Goal: Transaction & Acquisition: Purchase product/service

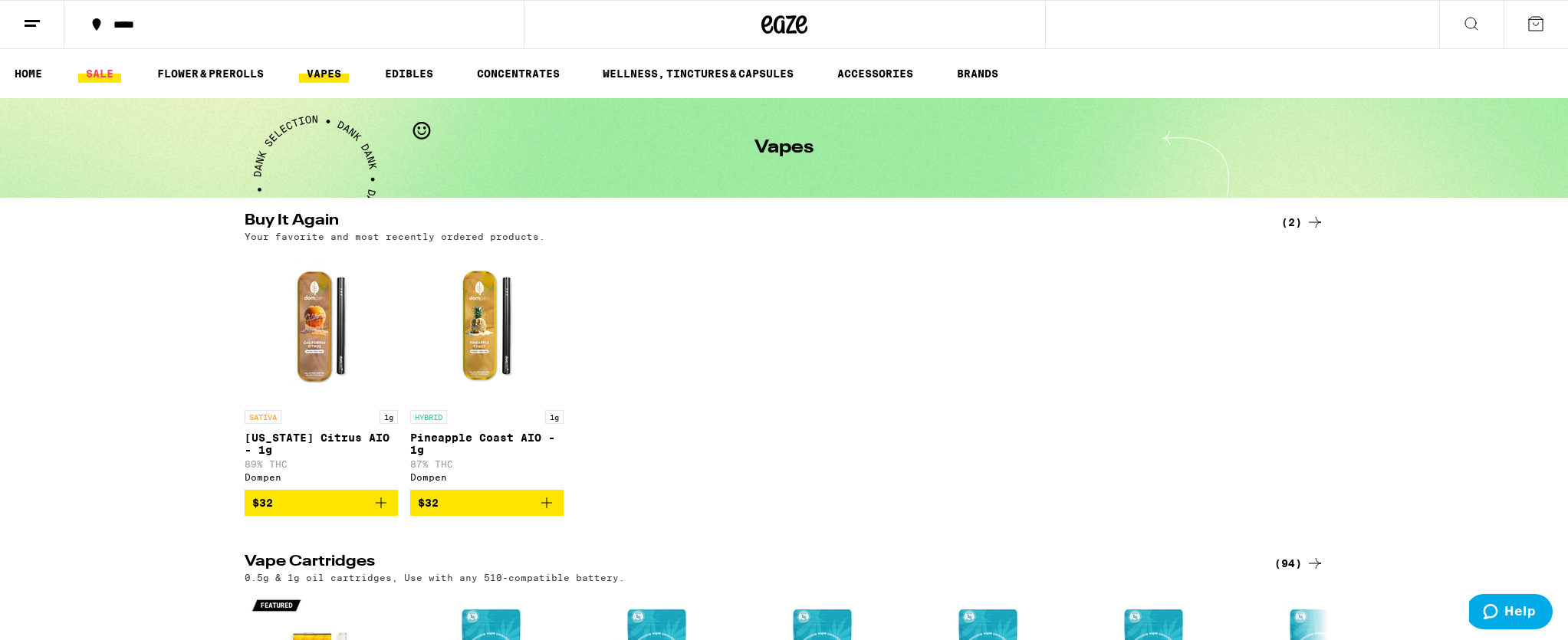
click at [106, 71] on link "SALE" at bounding box center [99, 73] width 43 height 18
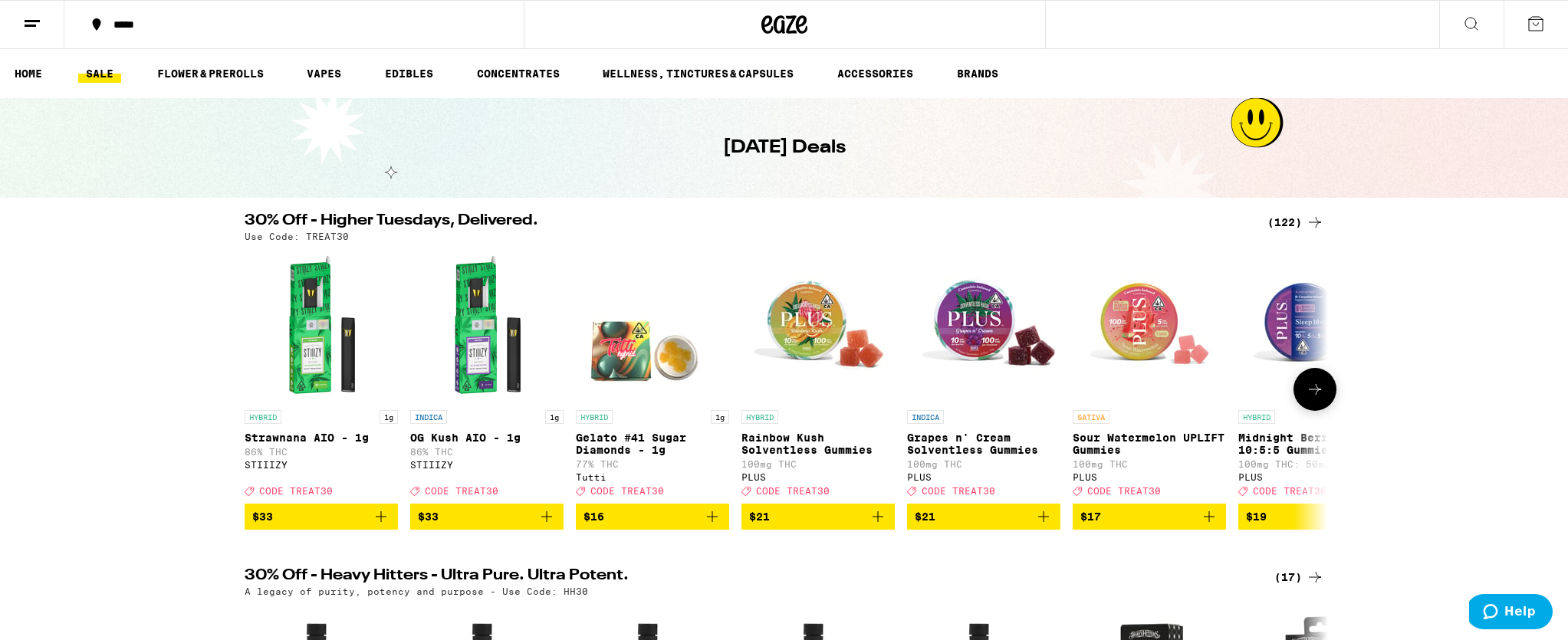
click at [1310, 395] on icon at bounding box center [1315, 390] width 13 height 11
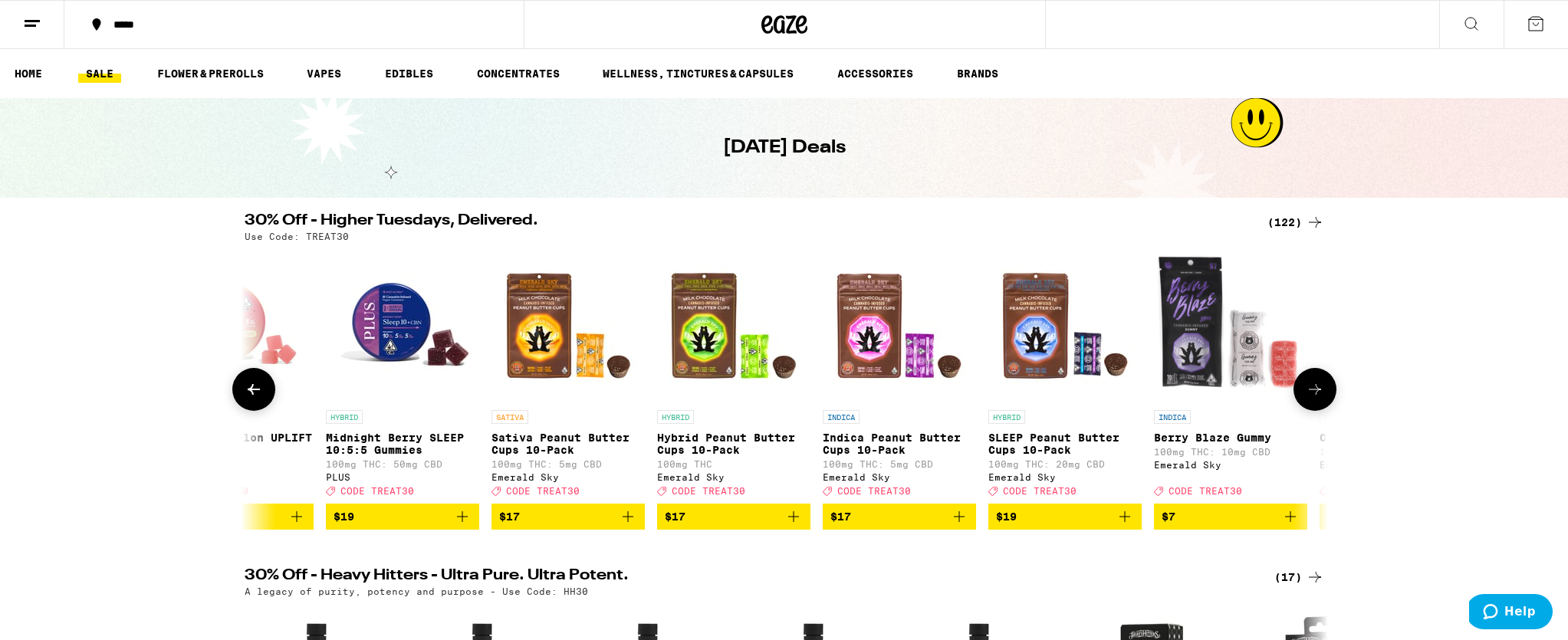
click at [1309, 395] on icon at bounding box center [1315, 390] width 18 height 18
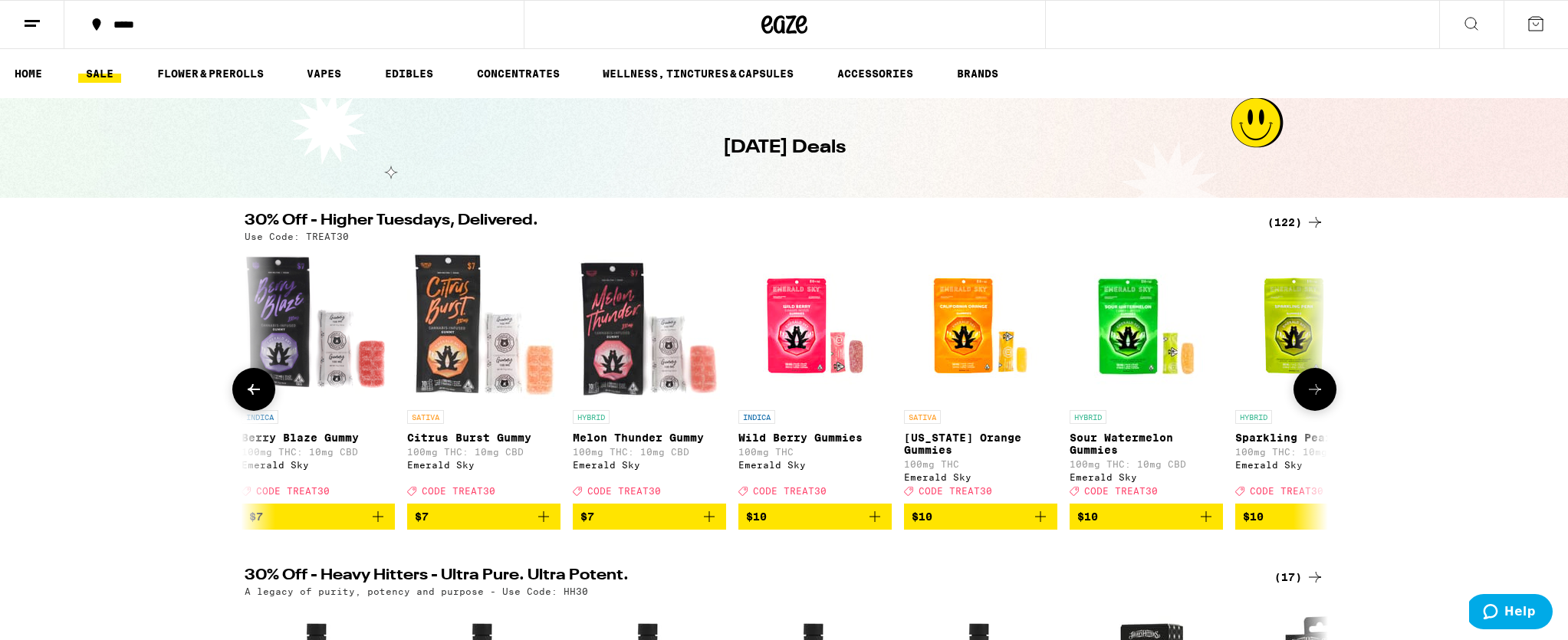
click at [1309, 395] on icon at bounding box center [1315, 390] width 18 height 18
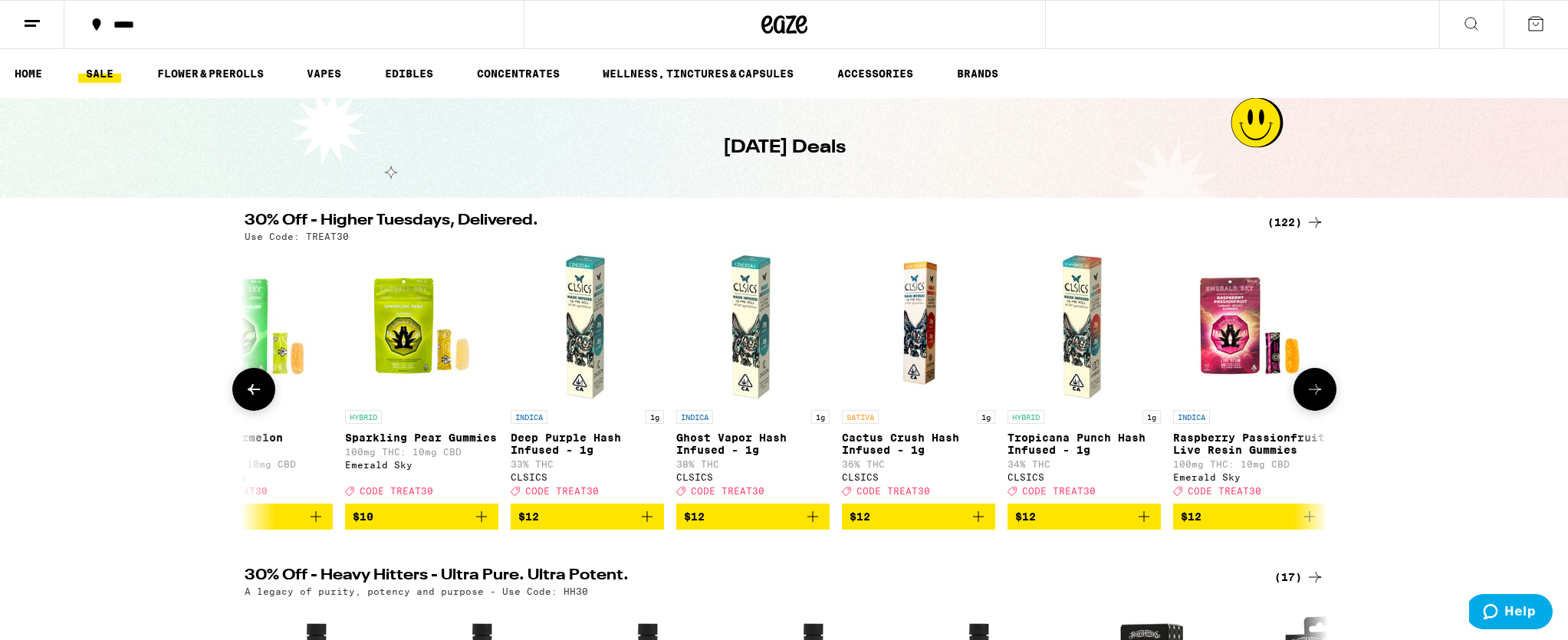
scroll to position [0, 2737]
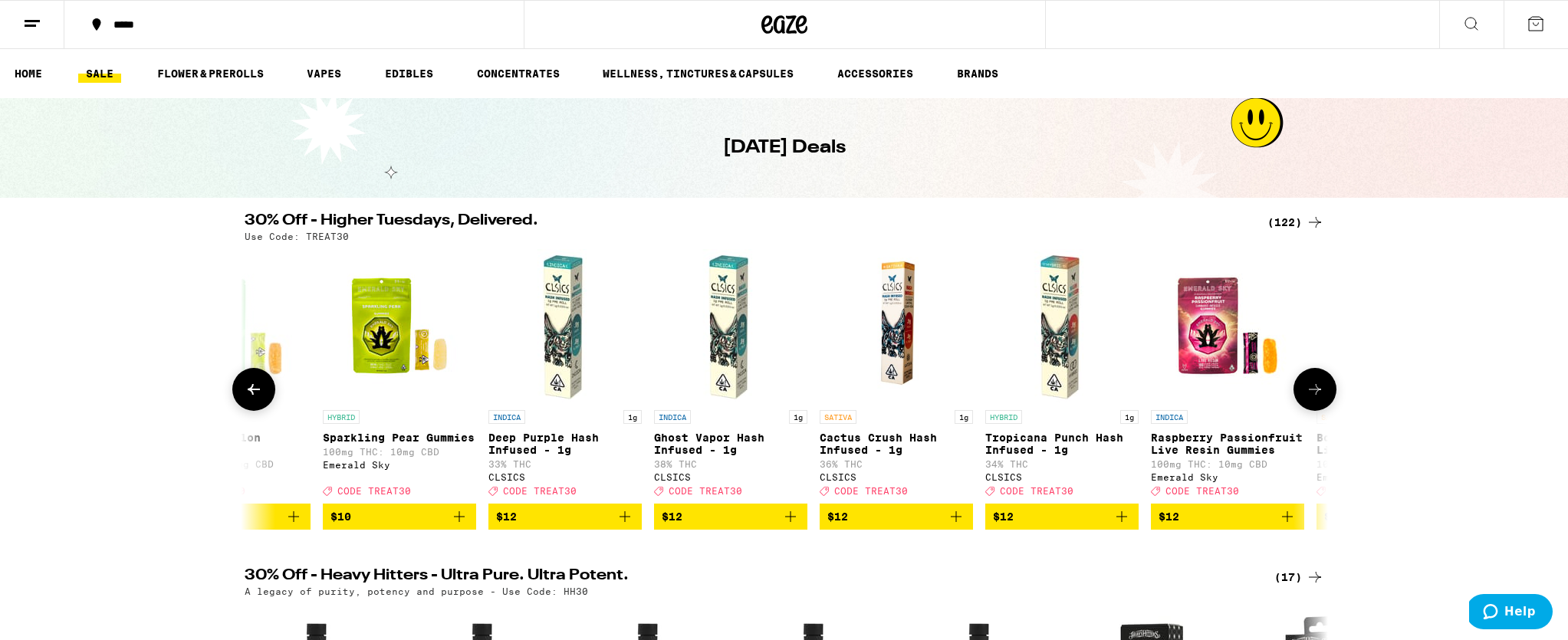
click at [1309, 395] on icon at bounding box center [1315, 390] width 18 height 18
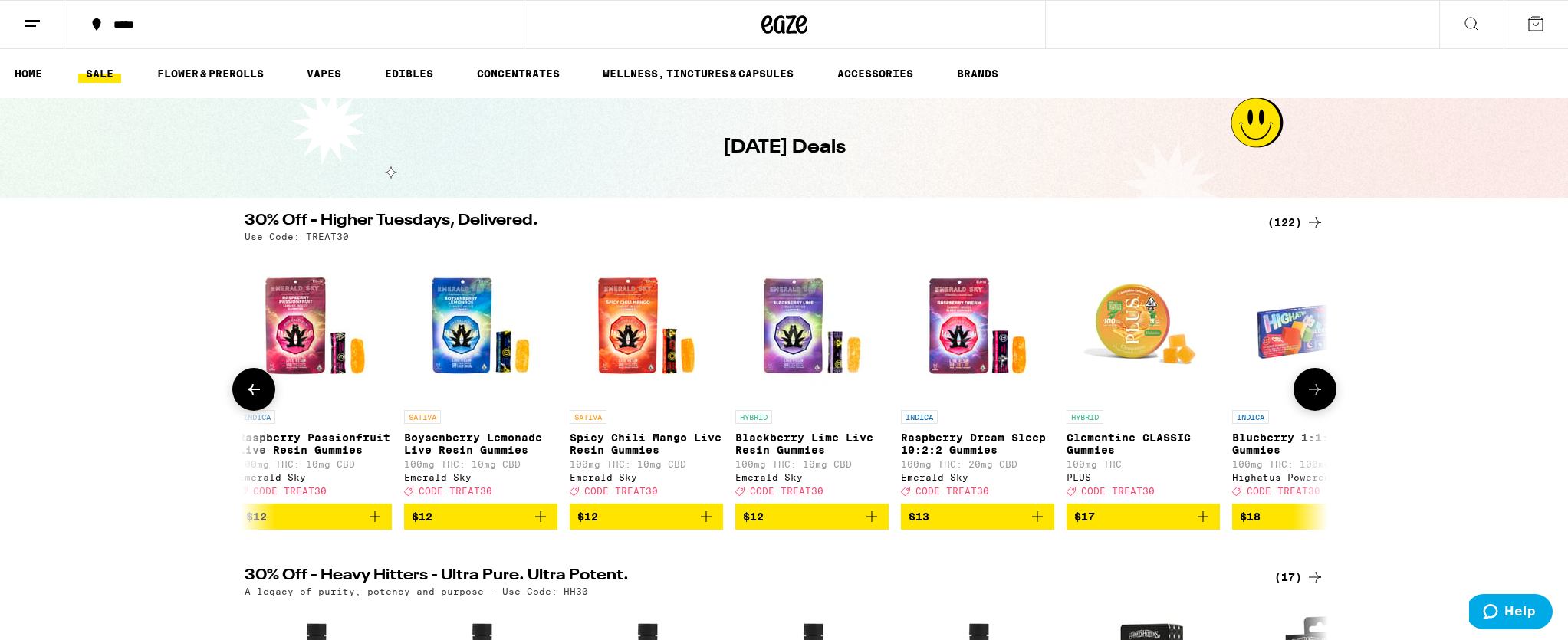
click at [1309, 395] on icon at bounding box center [1315, 390] width 18 height 18
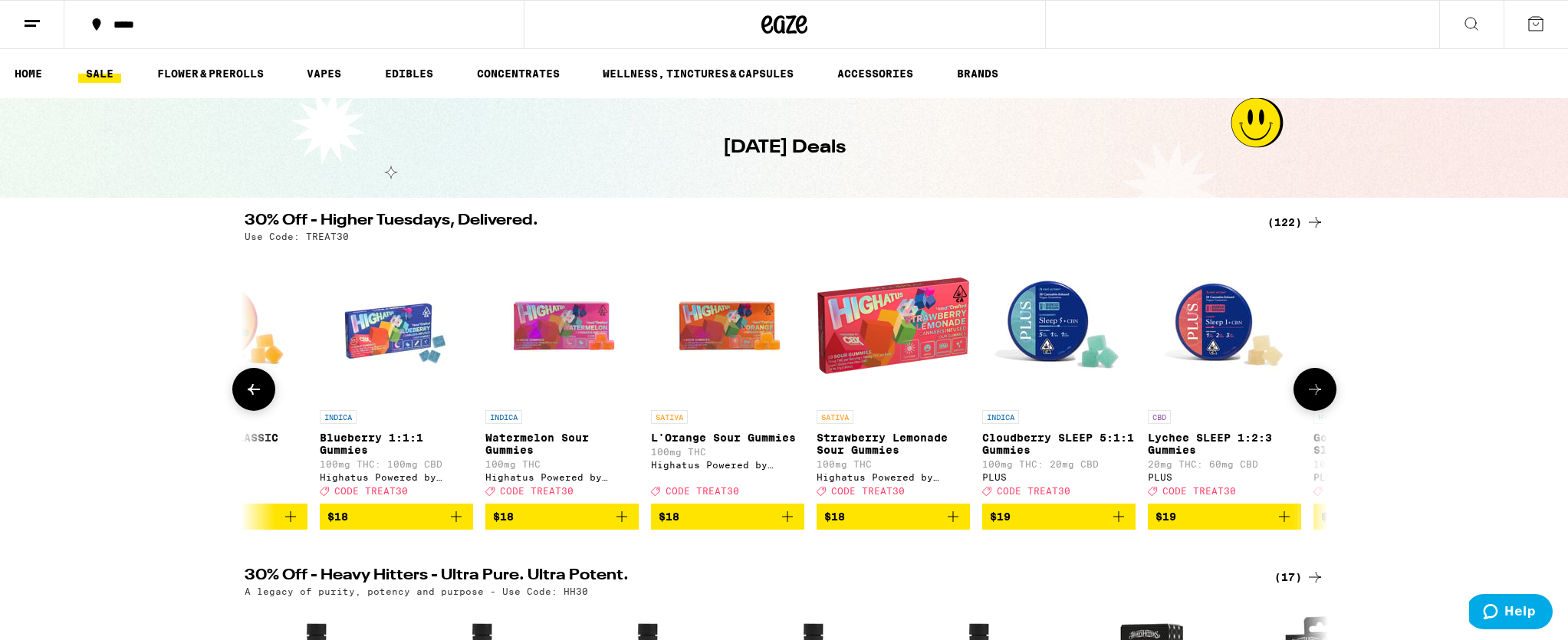
click at [1309, 395] on icon at bounding box center [1315, 390] width 18 height 18
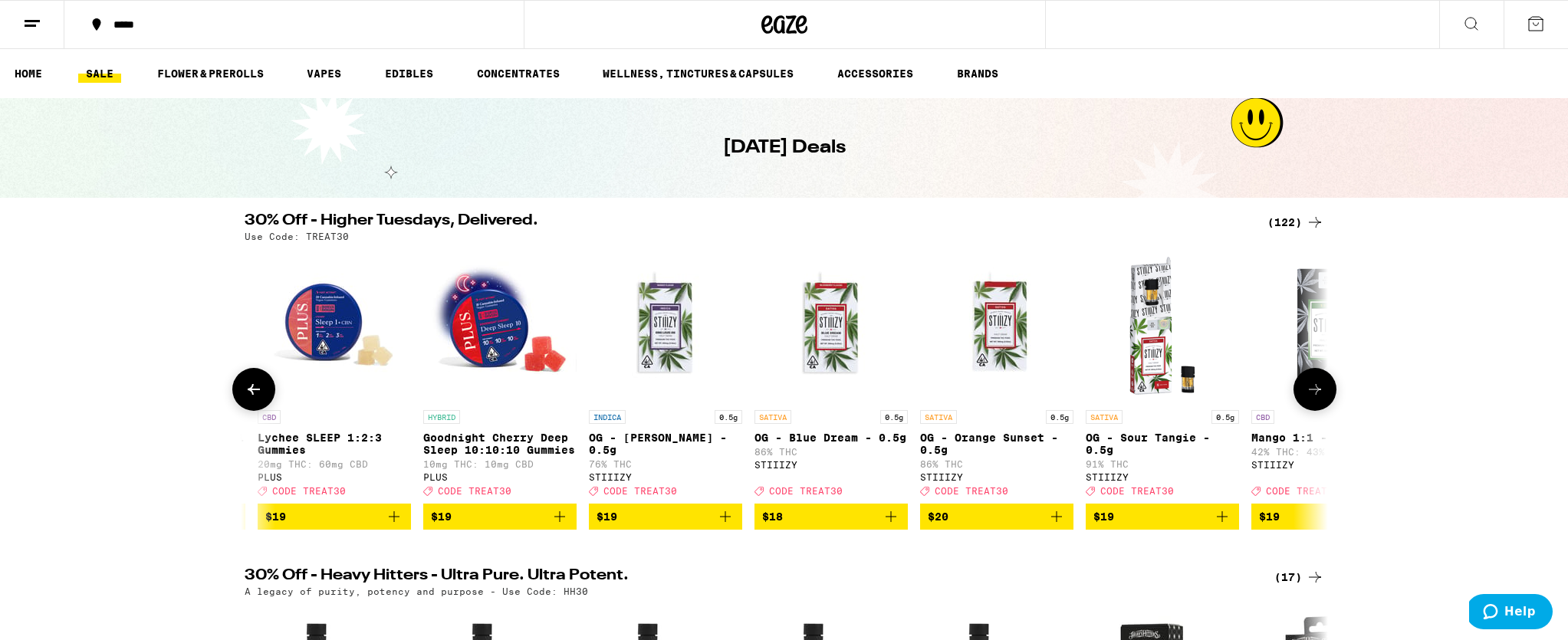
scroll to position [0, 5474]
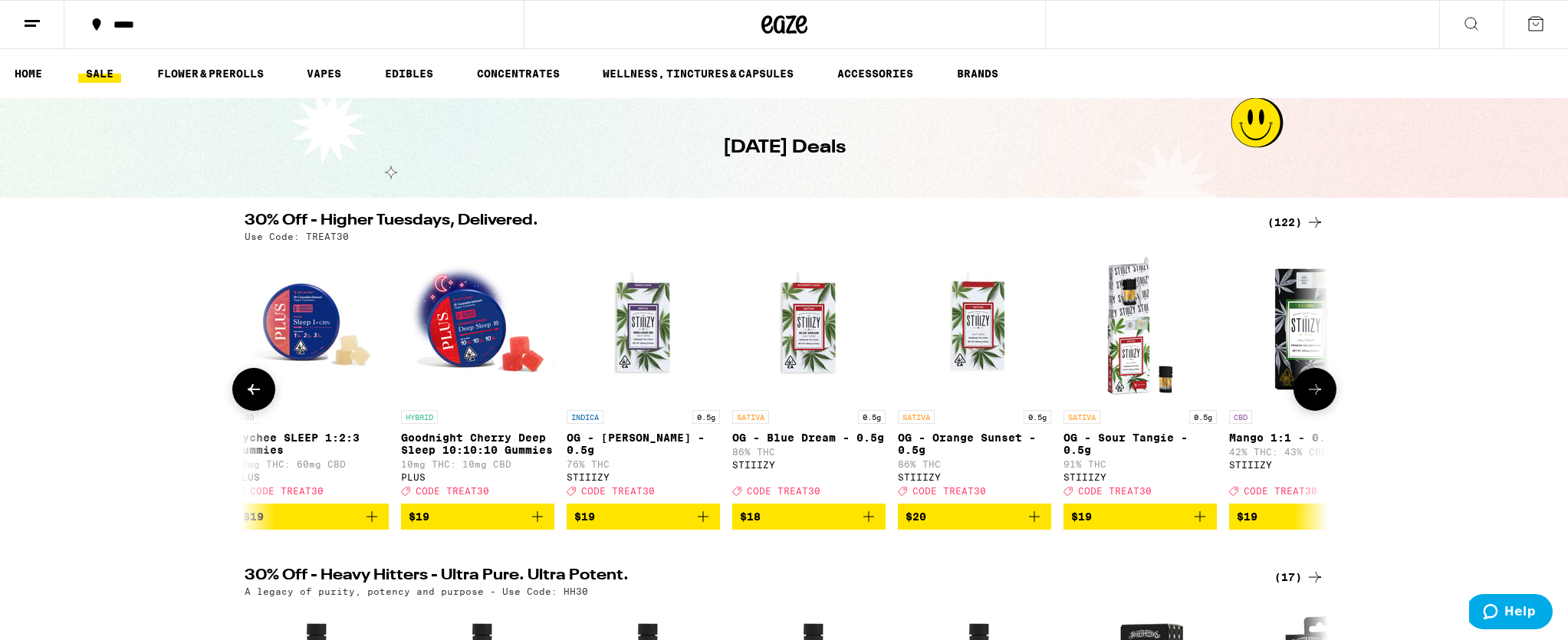
click at [1309, 395] on icon at bounding box center [1315, 390] width 18 height 18
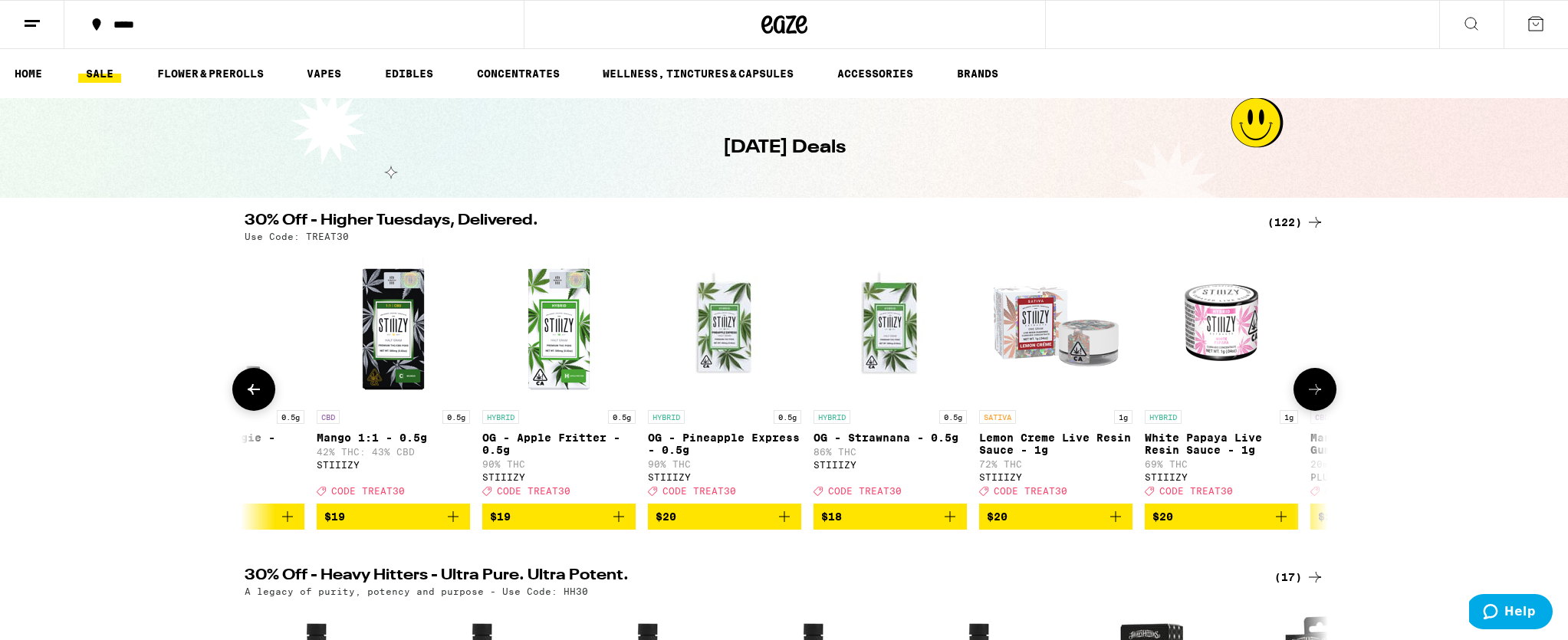
click at [1308, 395] on icon at bounding box center [1315, 390] width 18 height 18
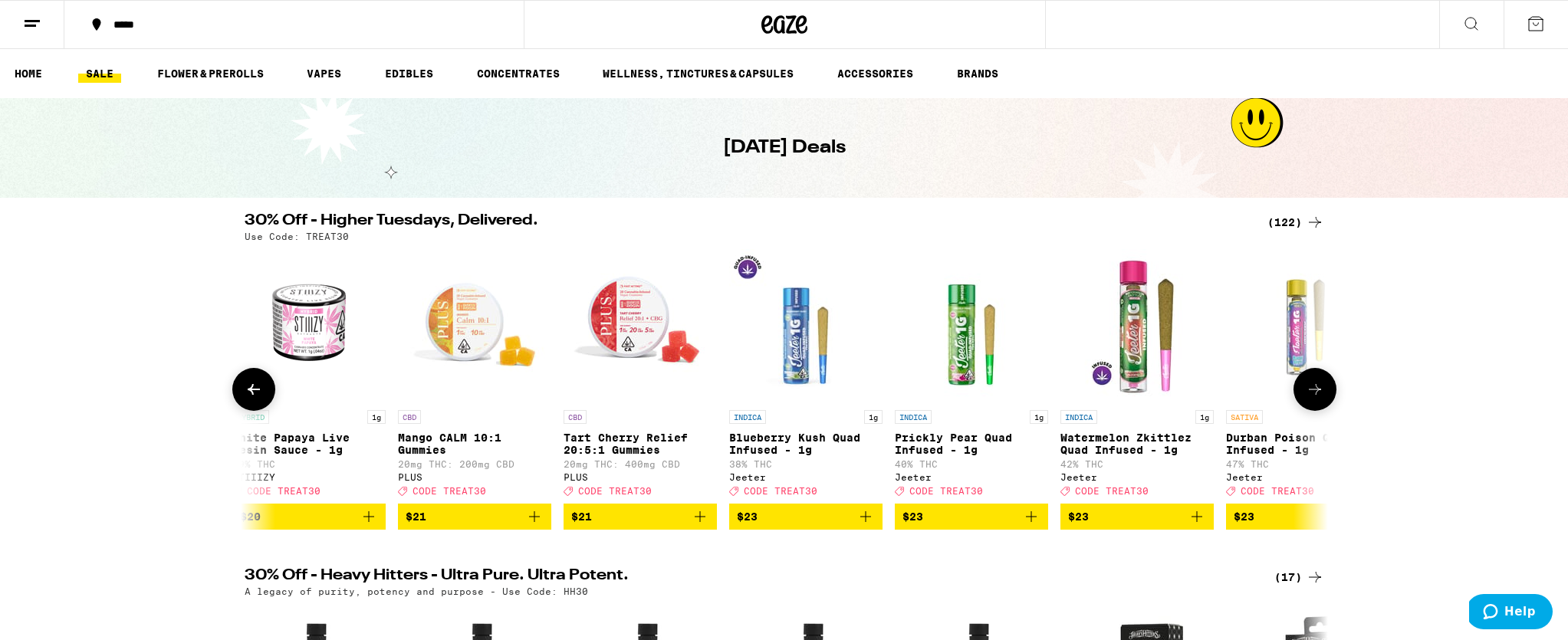
click at [1308, 395] on icon at bounding box center [1315, 390] width 18 height 18
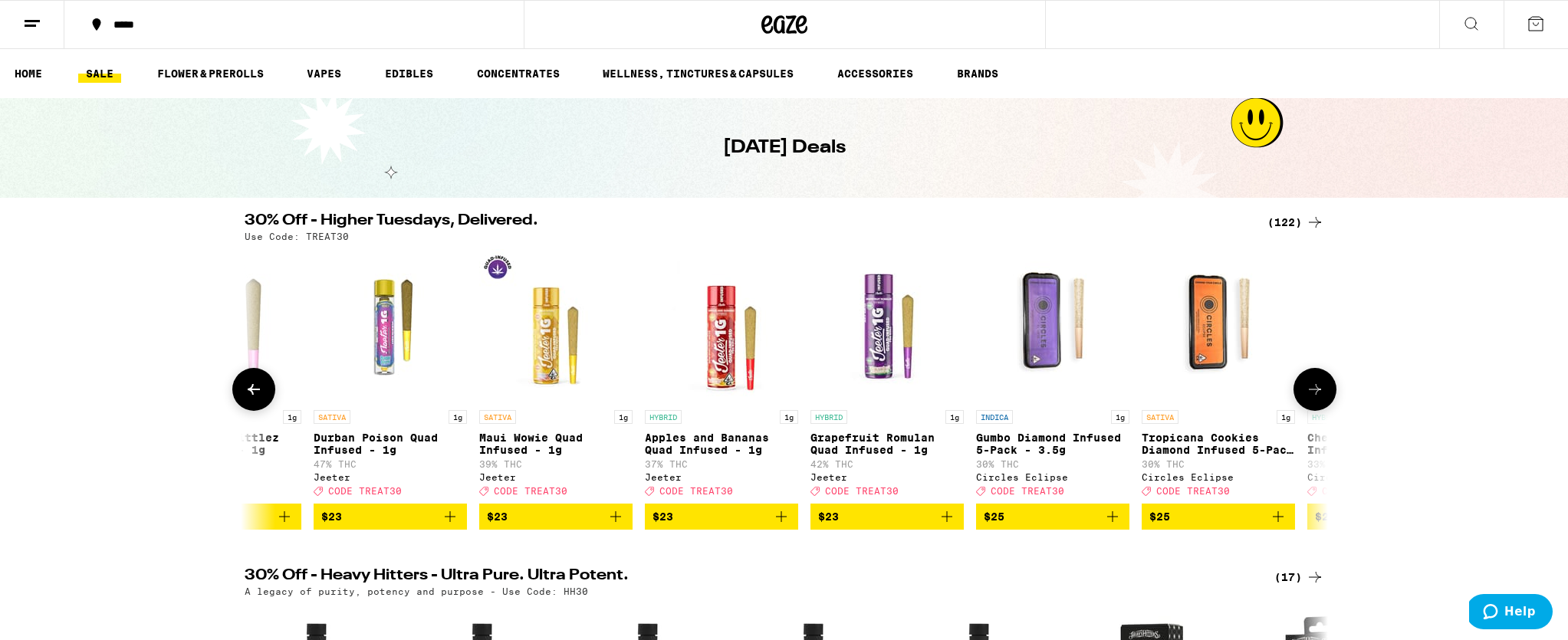
click at [1308, 395] on icon at bounding box center [1315, 390] width 18 height 18
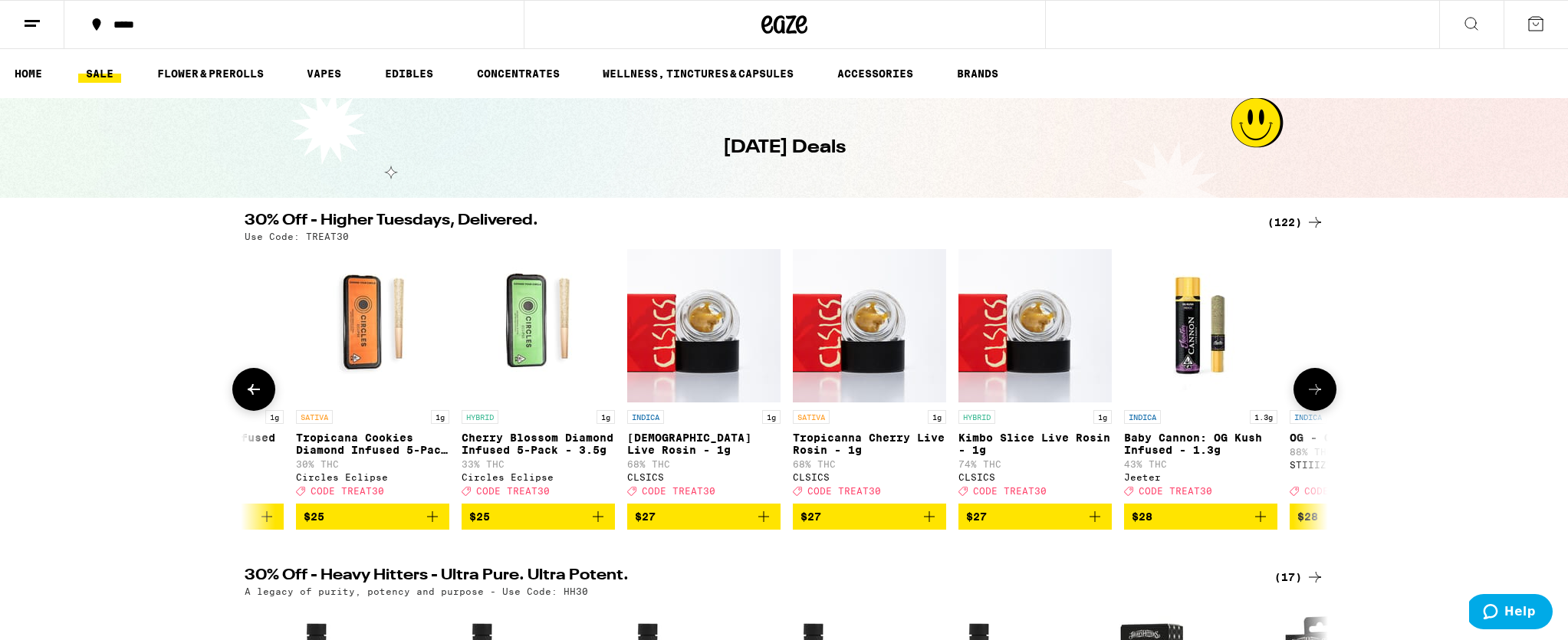
click at [1308, 395] on icon at bounding box center [1315, 390] width 18 height 18
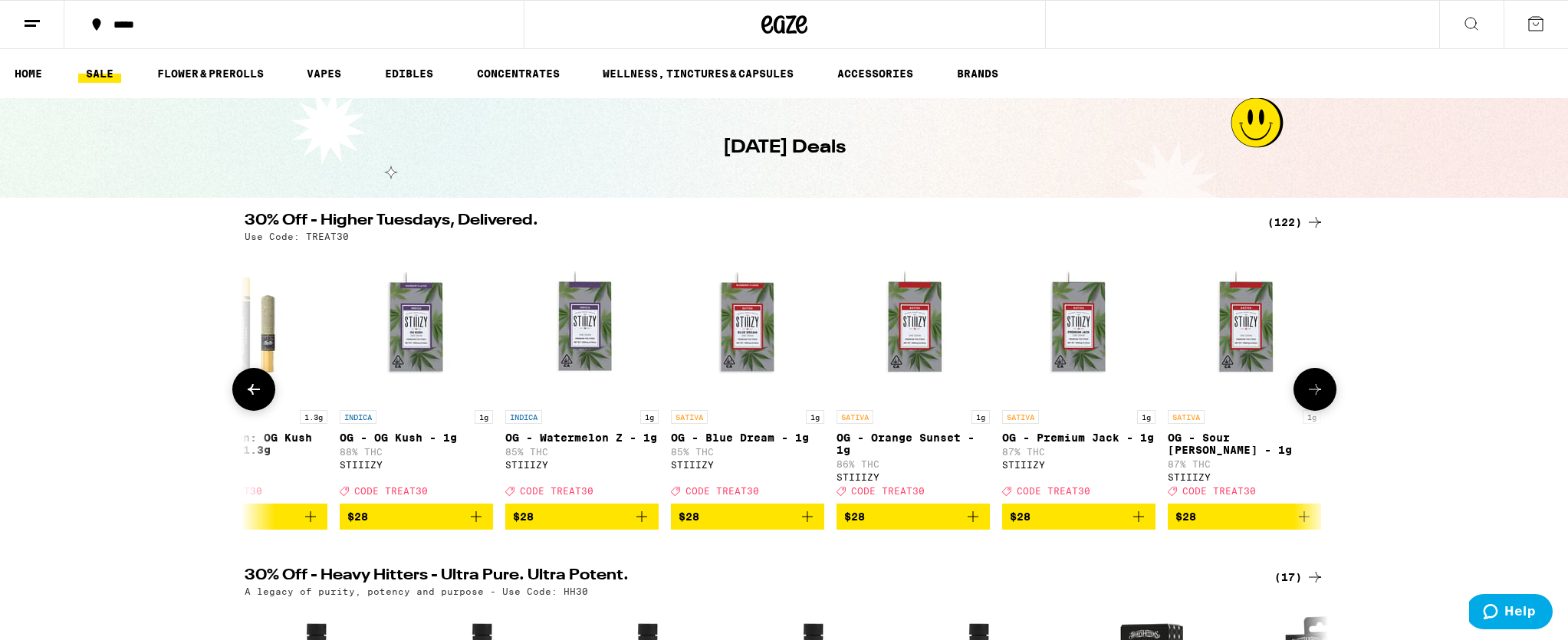
click at [1309, 395] on icon at bounding box center [1315, 390] width 18 height 18
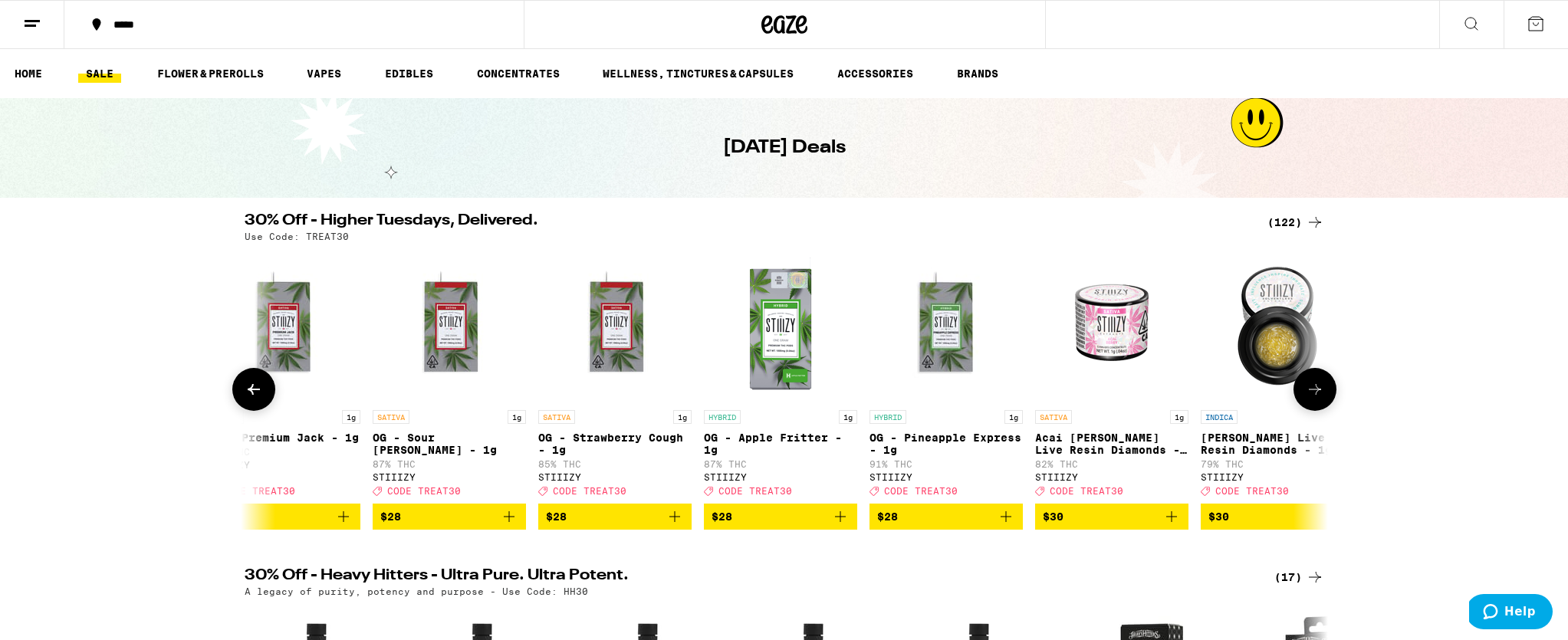
click at [1309, 395] on icon at bounding box center [1315, 390] width 18 height 18
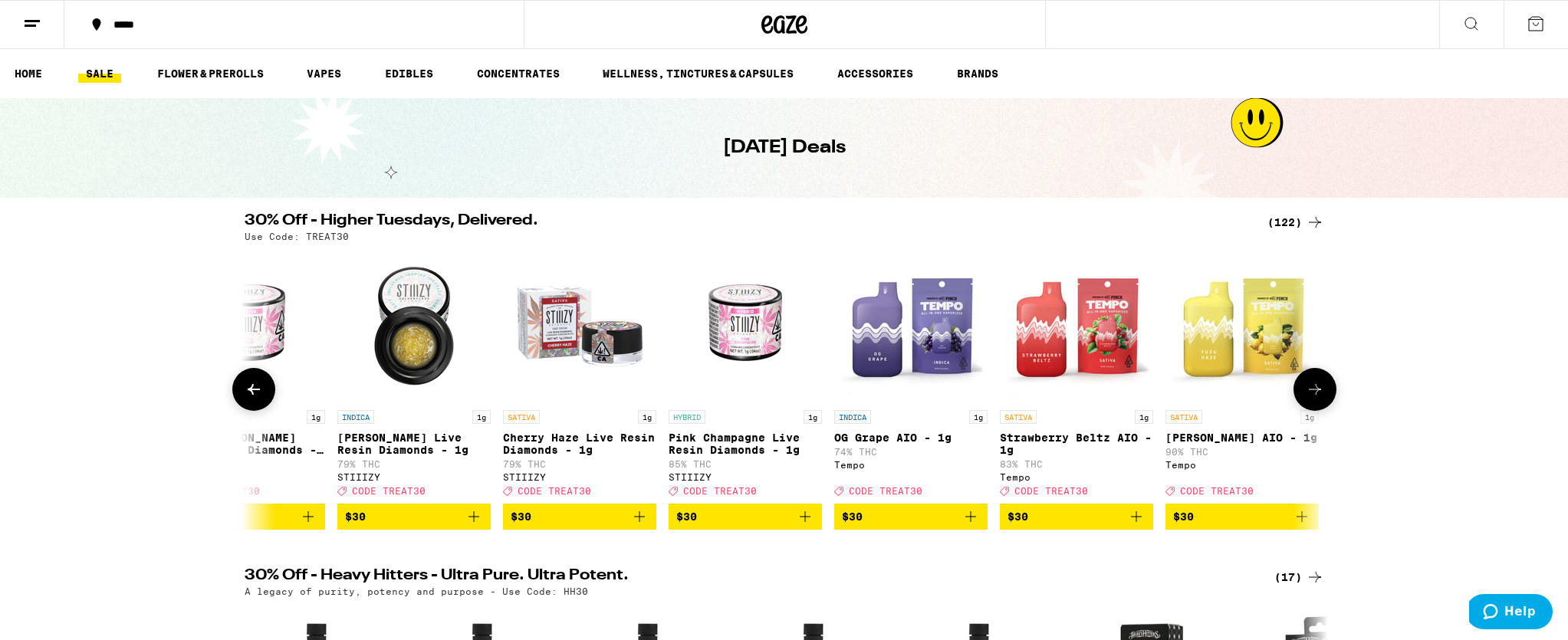
click at [1309, 395] on icon at bounding box center [1315, 390] width 18 height 18
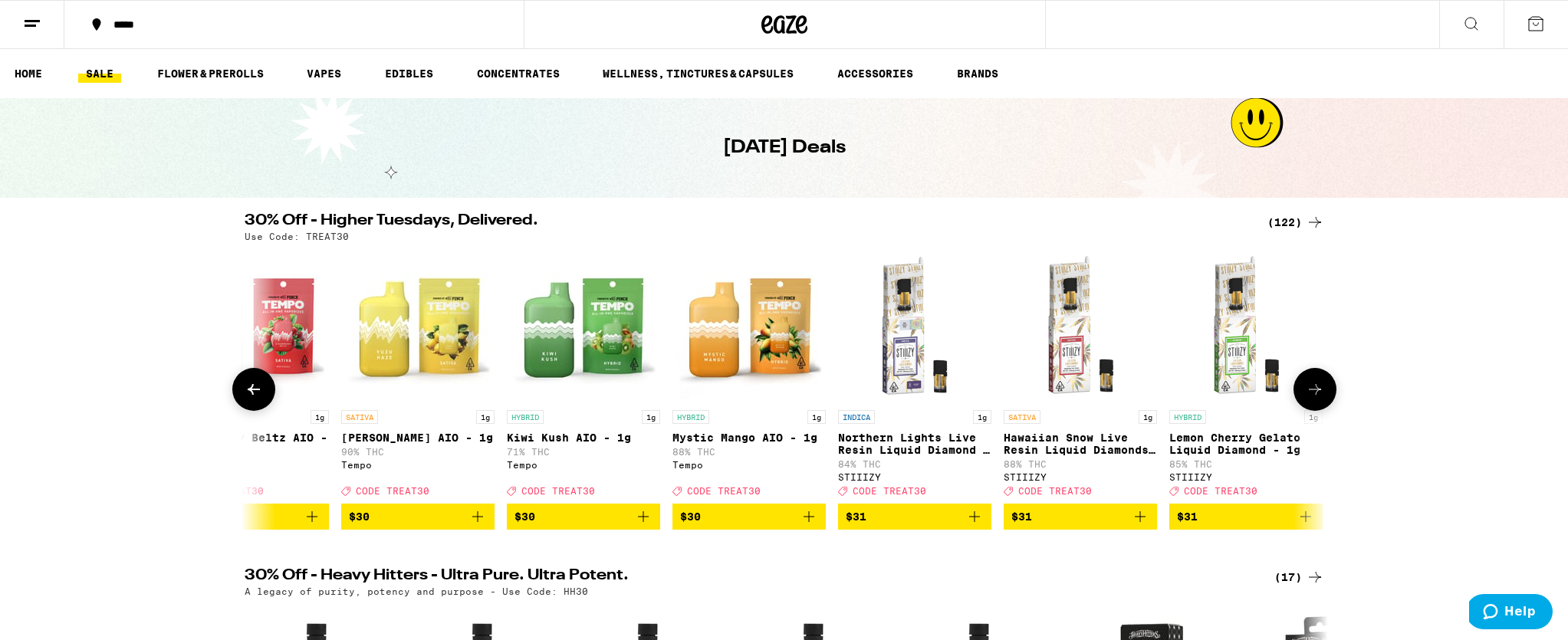
click at [1309, 395] on icon at bounding box center [1315, 390] width 18 height 18
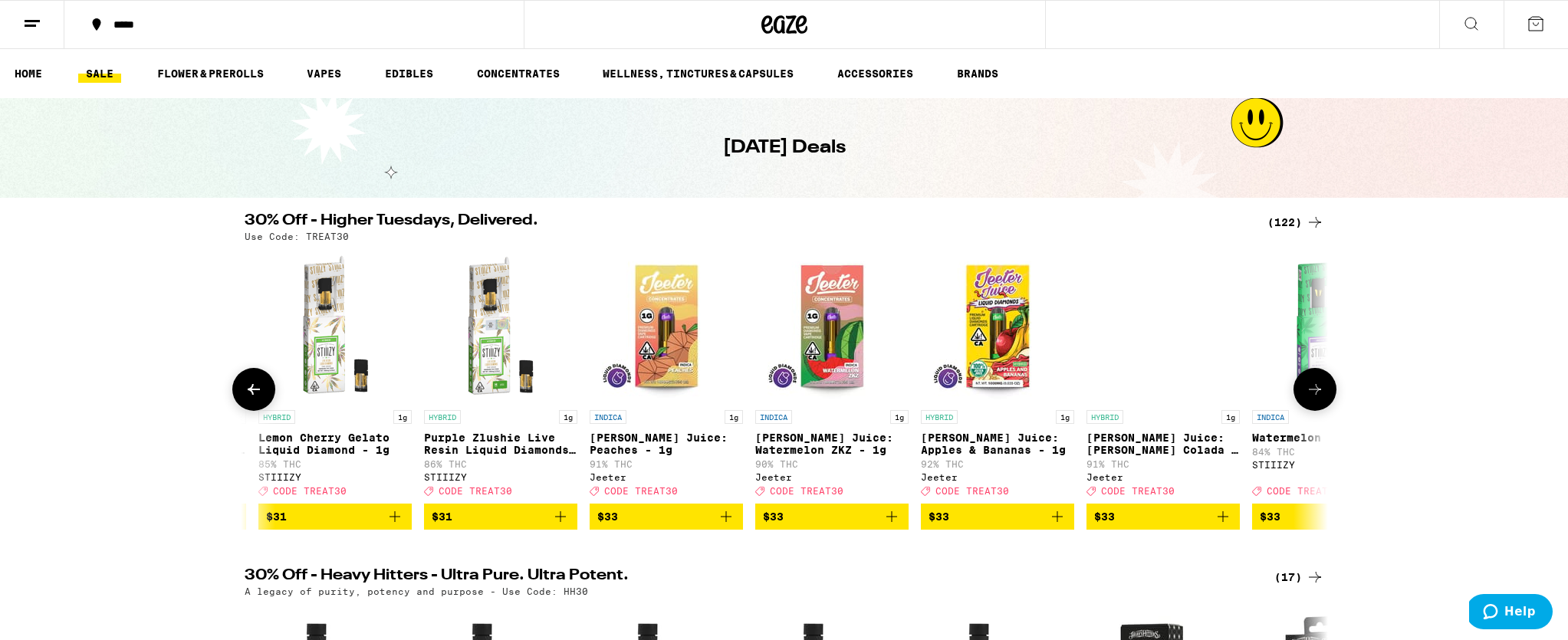
click at [1309, 395] on icon at bounding box center [1315, 390] width 18 height 18
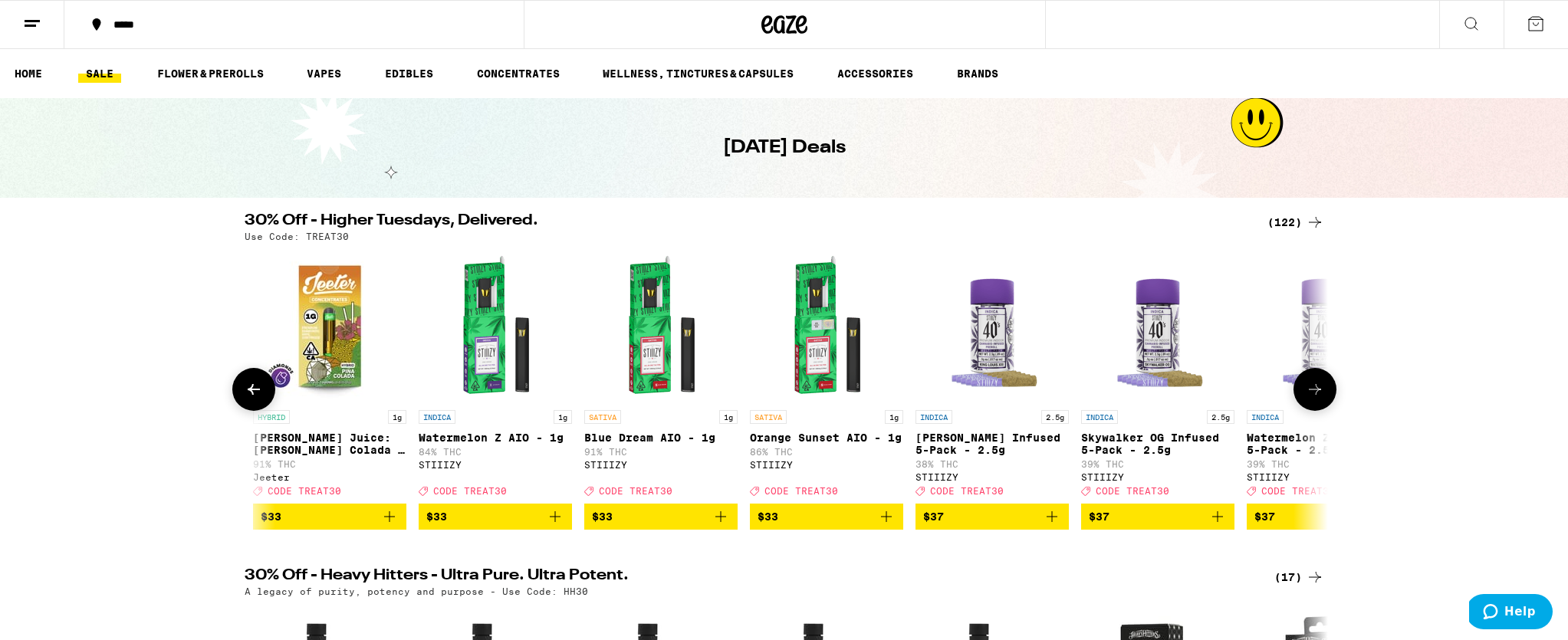
click at [1309, 395] on icon at bounding box center [1315, 390] width 18 height 18
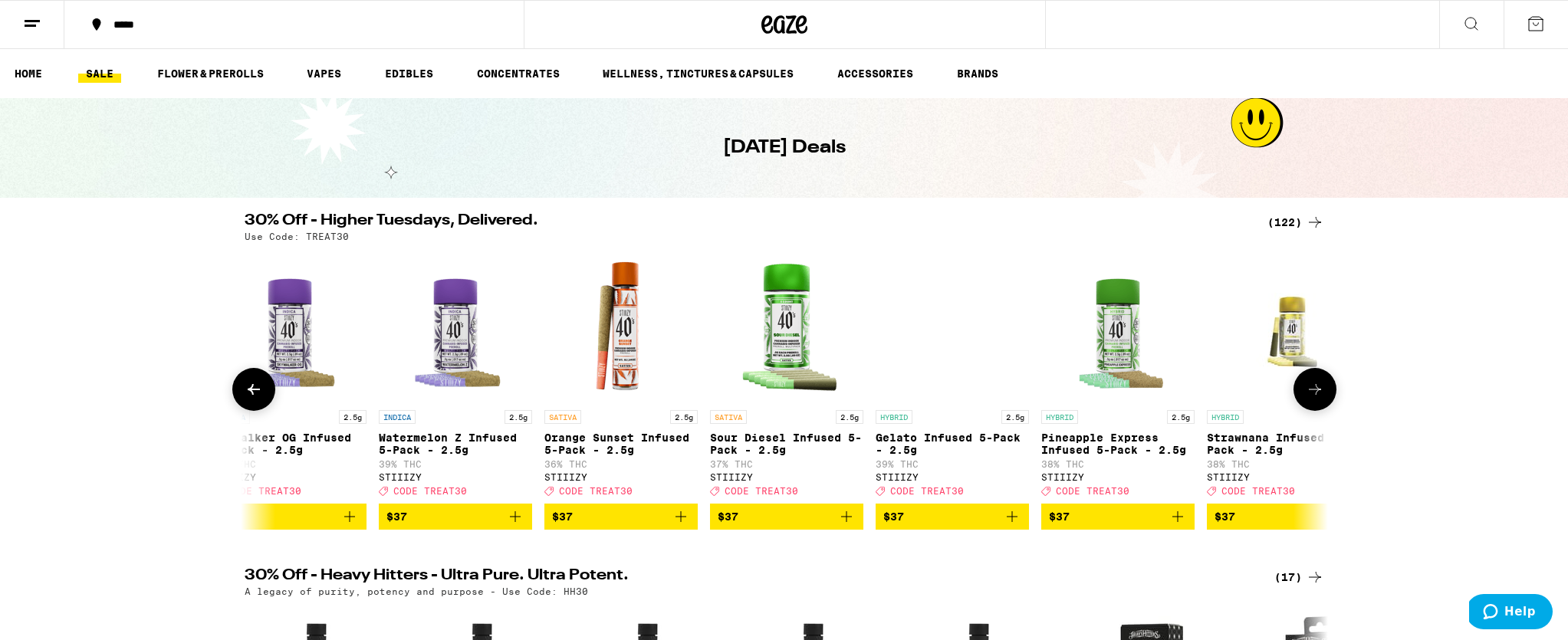
click at [1309, 395] on icon at bounding box center [1315, 390] width 18 height 18
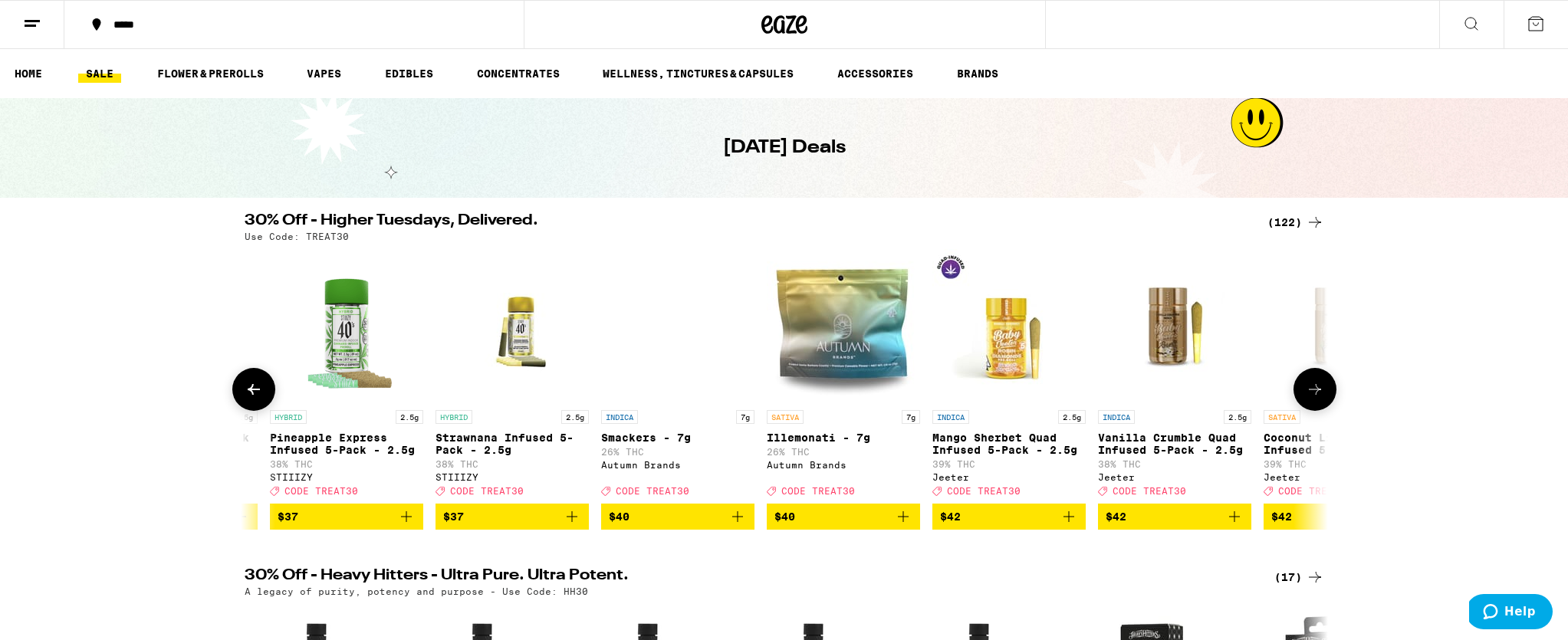
click at [1309, 395] on icon at bounding box center [1315, 390] width 18 height 18
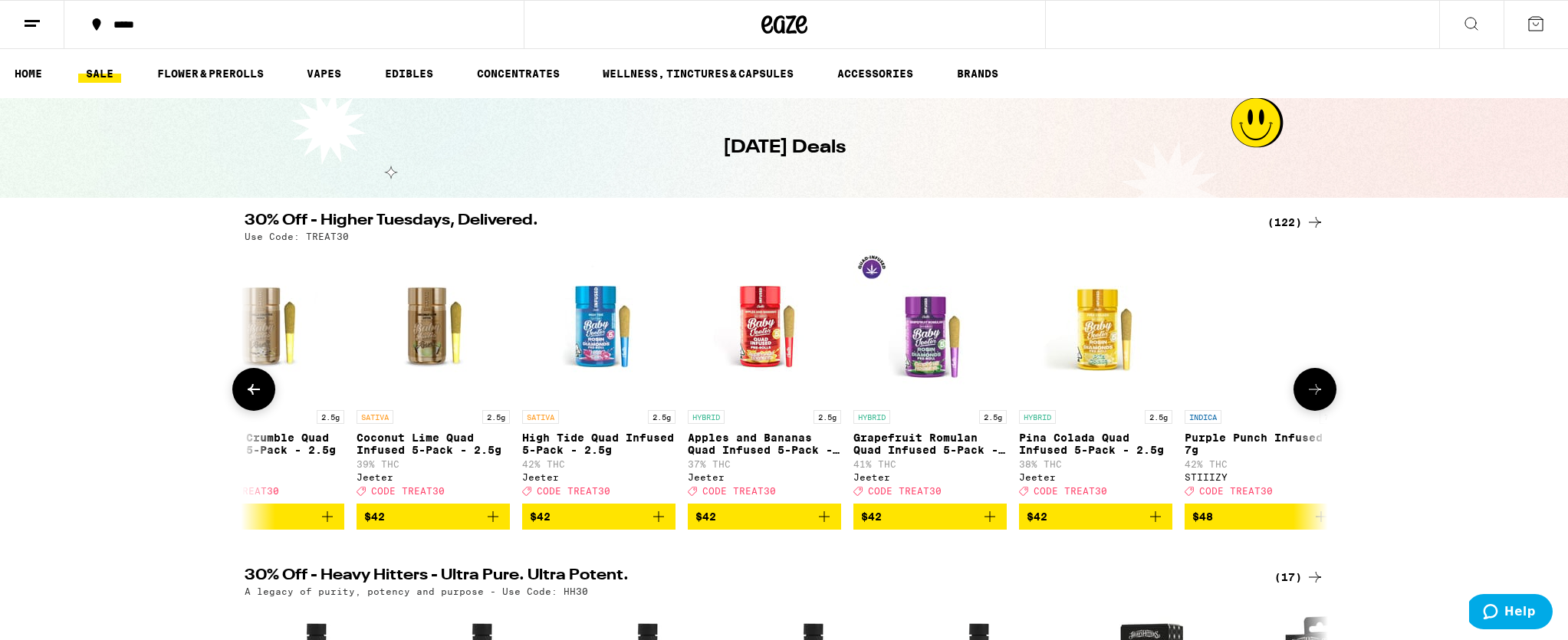
click at [1309, 395] on icon at bounding box center [1315, 390] width 18 height 18
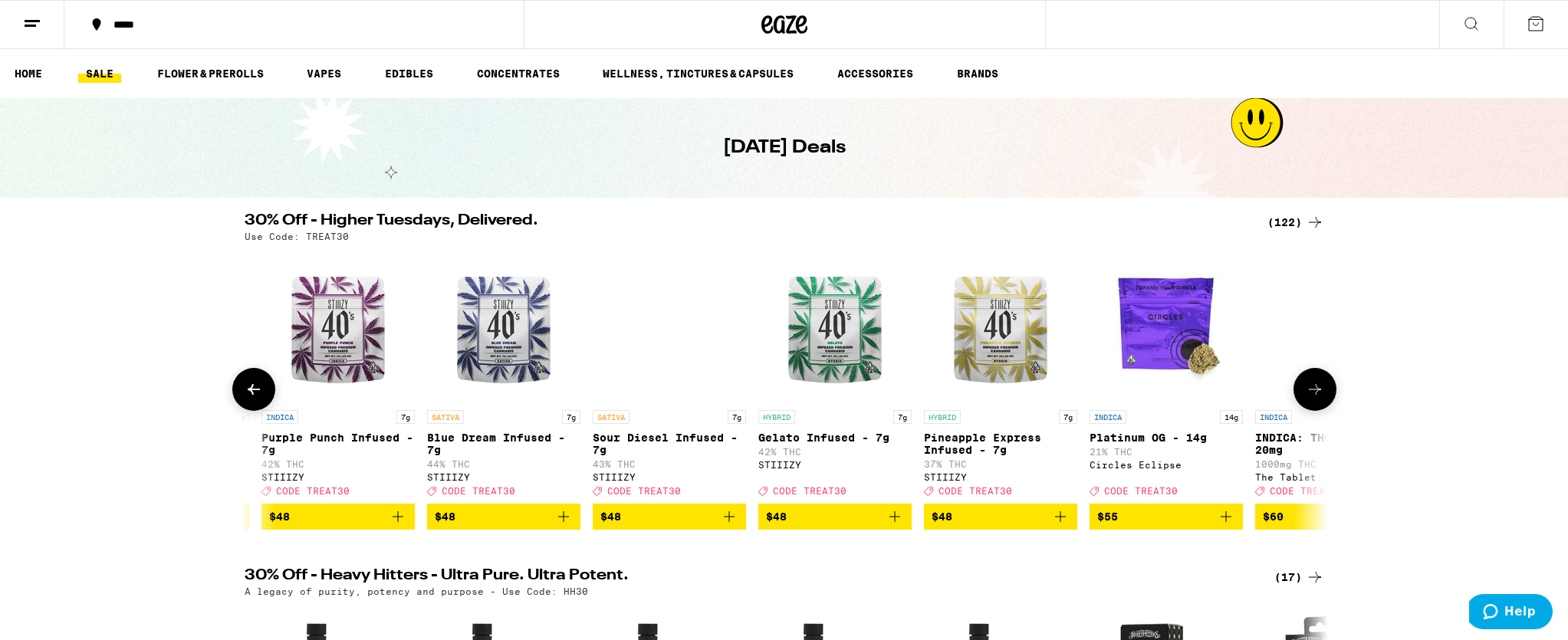
scroll to position [0, 17704]
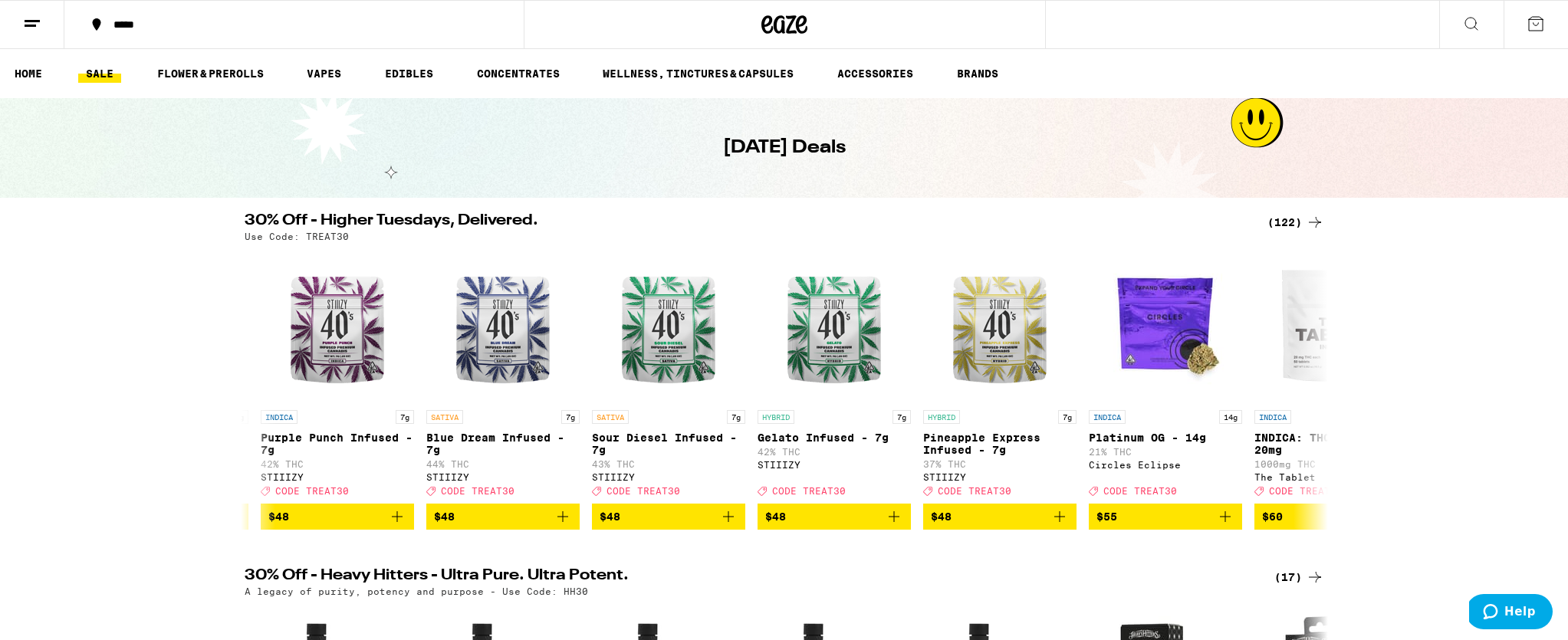
click at [1278, 219] on div "(122)" at bounding box center [1296, 222] width 57 height 18
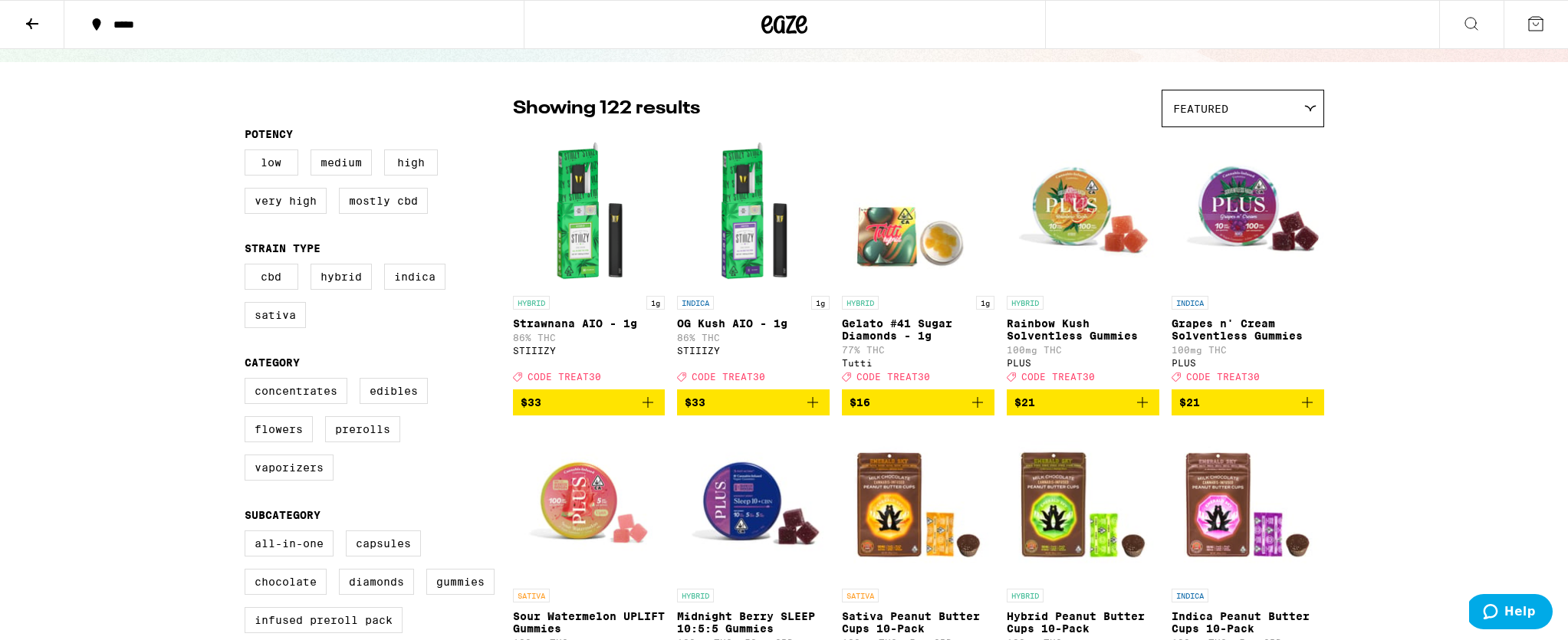
scroll to position [89, 0]
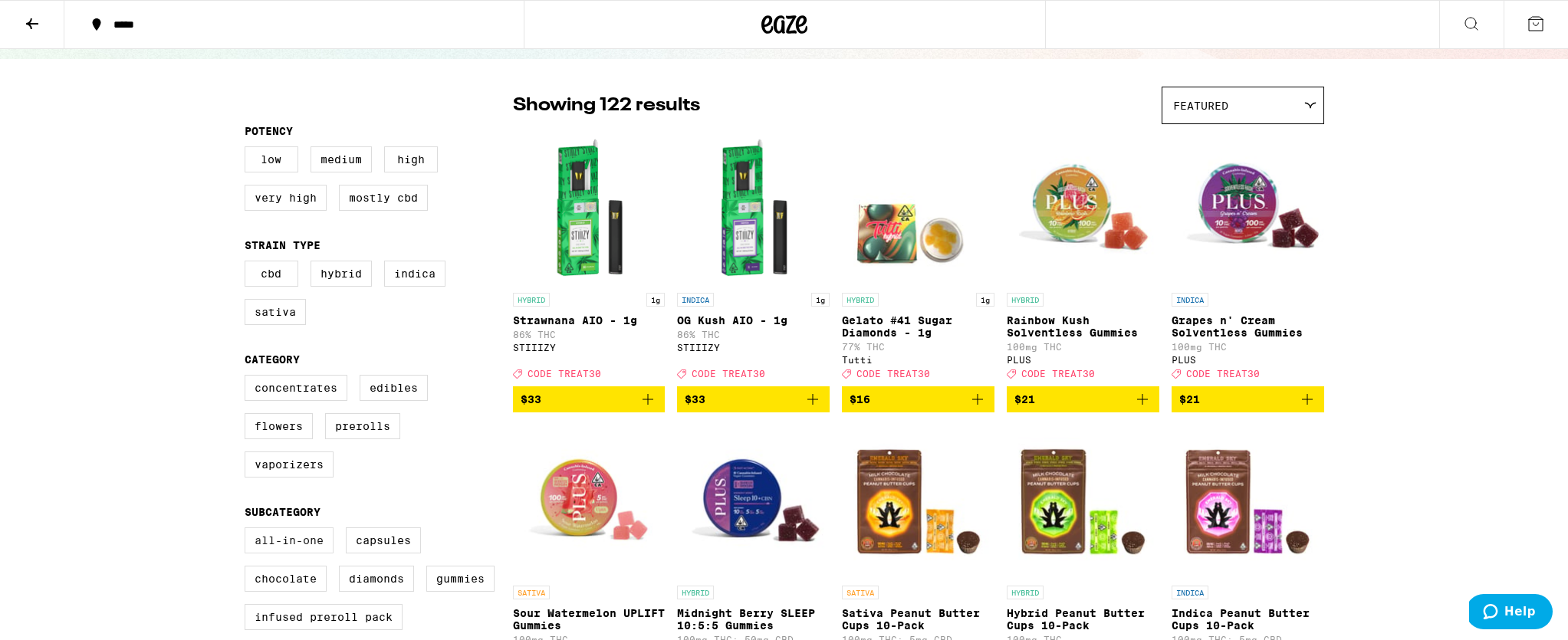
click at [295, 553] on label "All-In-One" at bounding box center [288, 540] width 89 height 26
click at [249, 531] on input "All-In-One" at bounding box center [248, 530] width 1 height 1
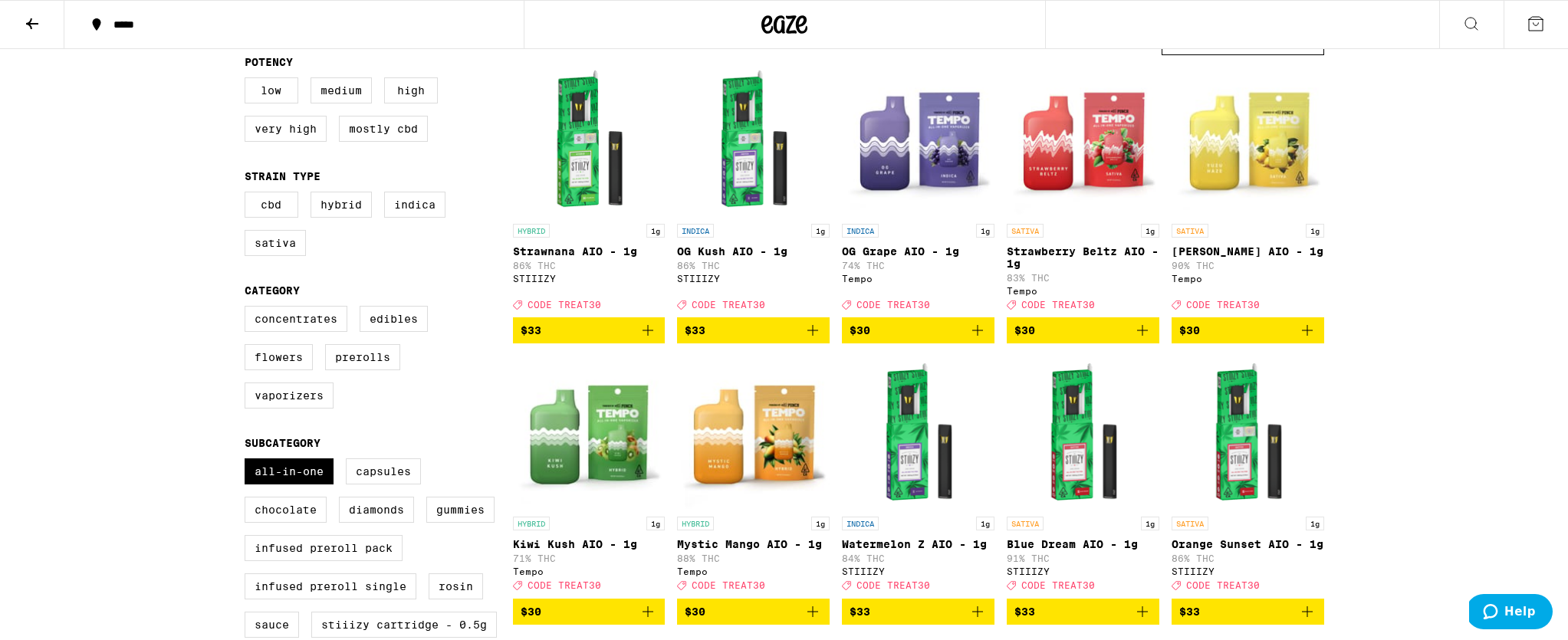
scroll to position [156, 0]
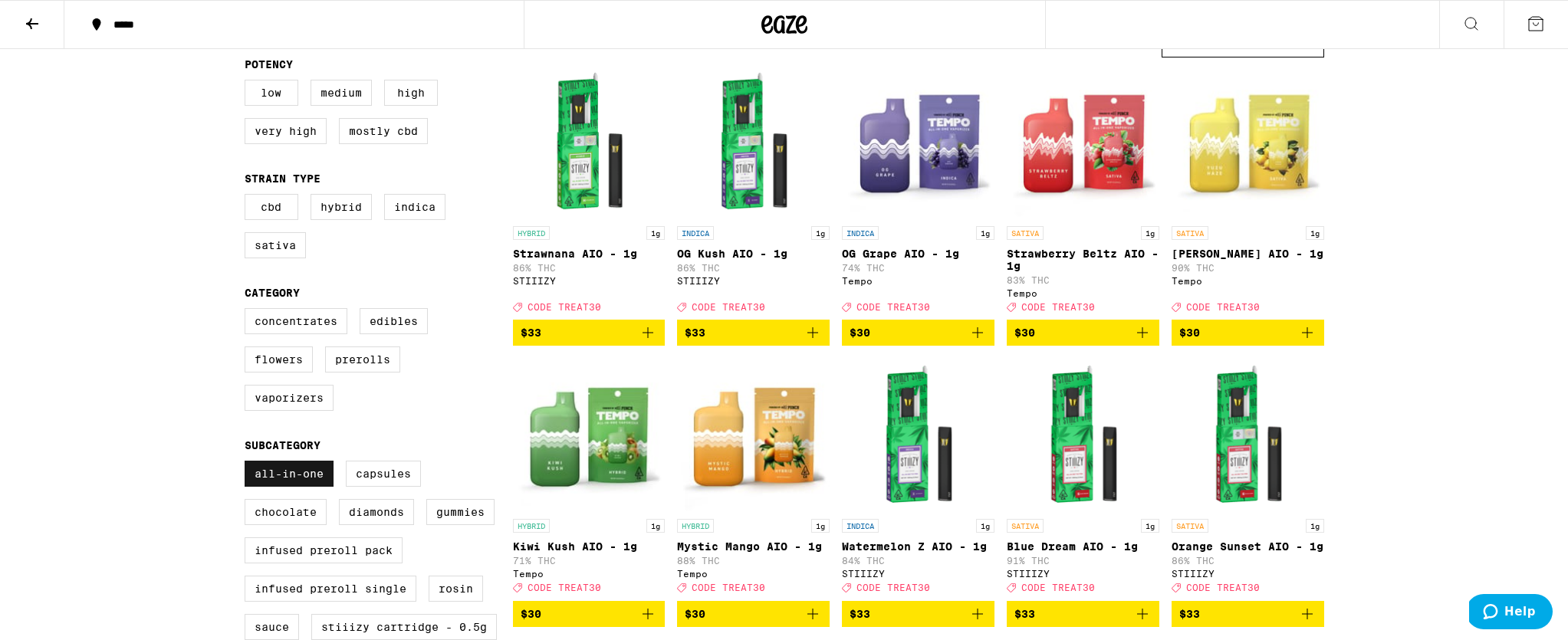
click at [296, 485] on label "All-In-One" at bounding box center [288, 474] width 89 height 26
click at [249, 464] on input "All-In-One" at bounding box center [248, 463] width 1 height 1
checkbox input "false"
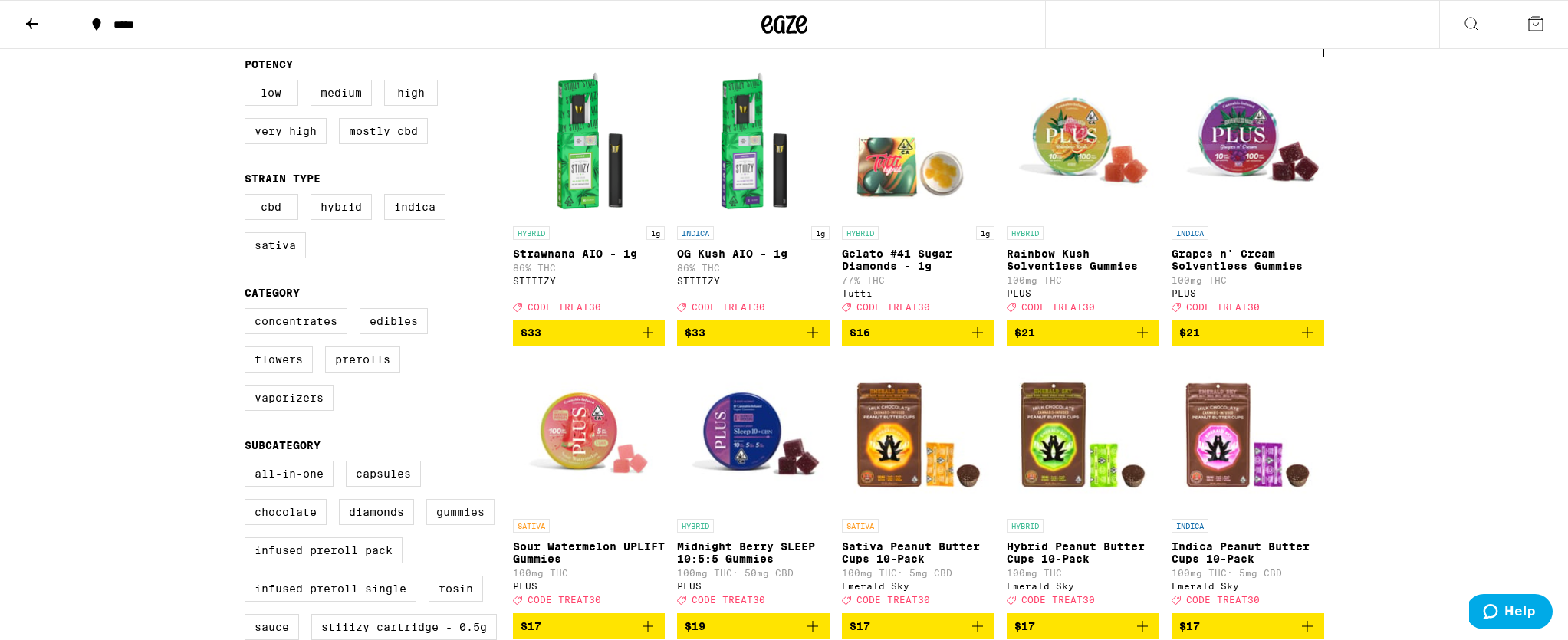
click at [446, 525] on label "Gummies" at bounding box center [459, 512] width 68 height 26
click at [249, 464] on input "Gummies" at bounding box center [248, 463] width 1 height 1
checkbox input "true"
